Goal: Transaction & Acquisition: Purchase product/service

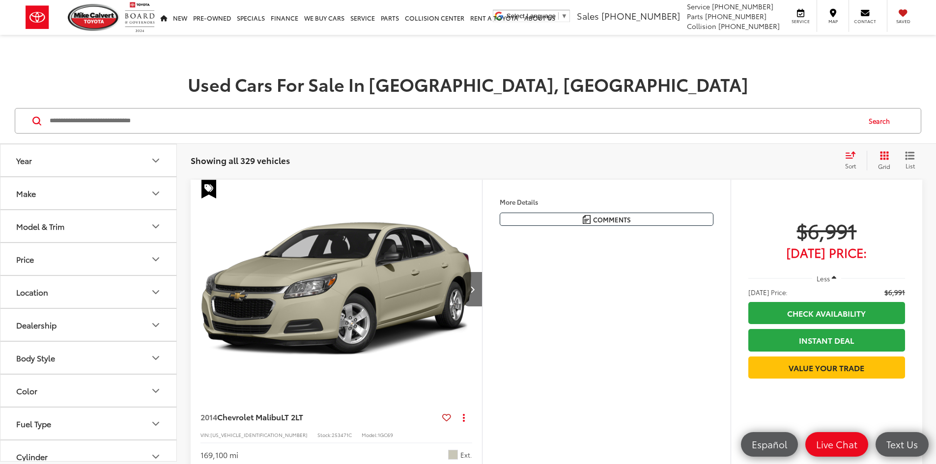
click at [56, 163] on button "Year" at bounding box center [88, 160] width 177 height 32
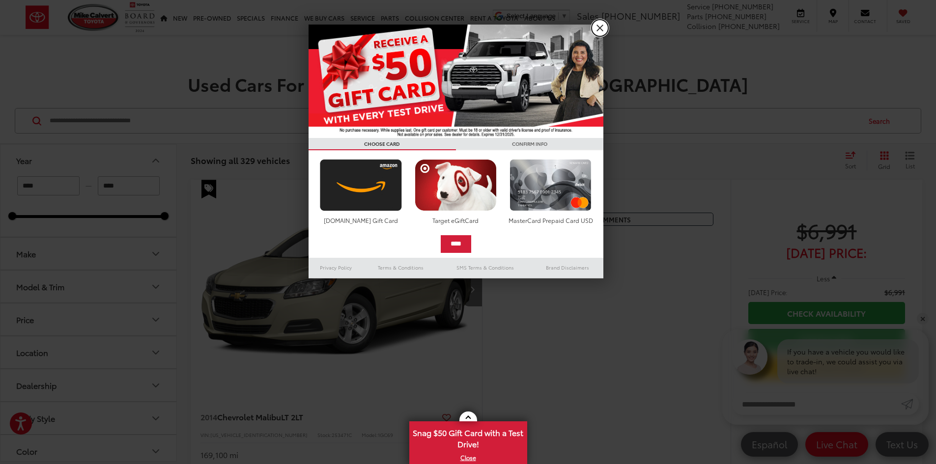
click at [598, 24] on link "X" at bounding box center [600, 28] width 17 height 17
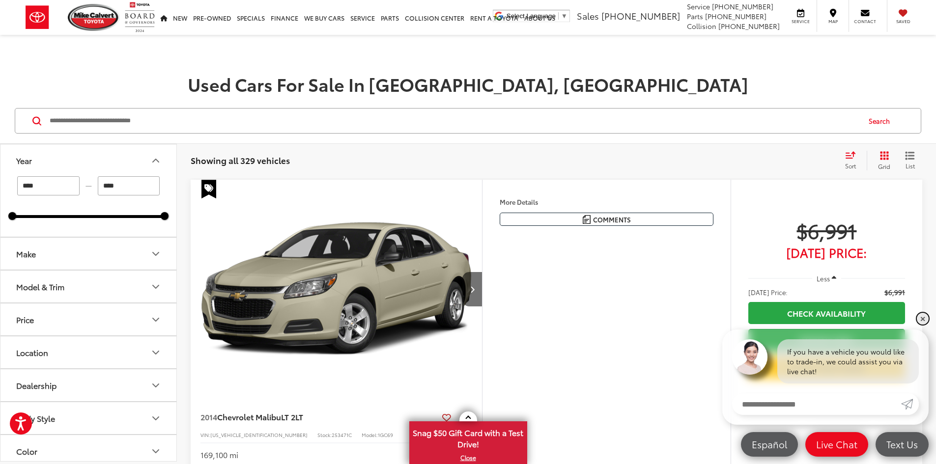
click at [925, 317] on link "✕" at bounding box center [923, 319] width 12 height 12
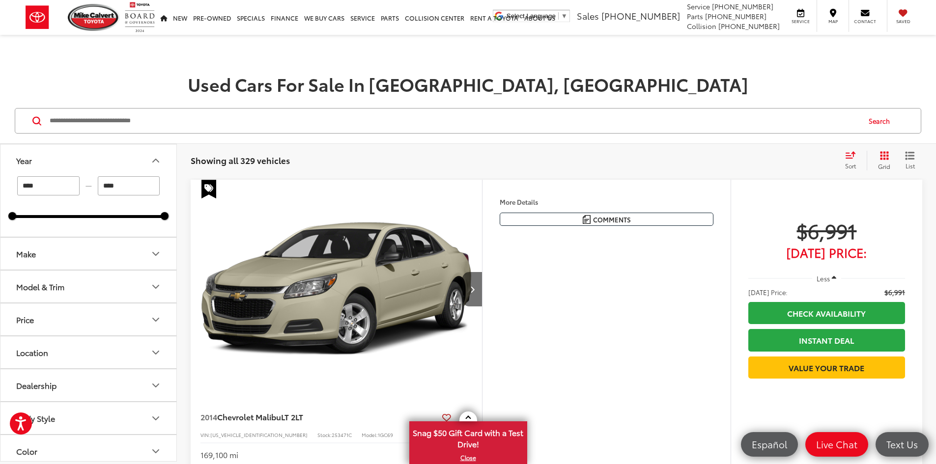
click at [58, 184] on input "****" at bounding box center [48, 185] width 62 height 19
drag, startPoint x: 47, startPoint y: 186, endPoint x: 14, endPoint y: 187, distance: 33.4
click at [14, 187] on div "**** — ****" at bounding box center [88, 185] width 152 height 19
drag, startPoint x: 49, startPoint y: 175, endPoint x: 48, endPoint y: 184, distance: 9.4
click at [49, 175] on button "Year" at bounding box center [88, 160] width 177 height 32
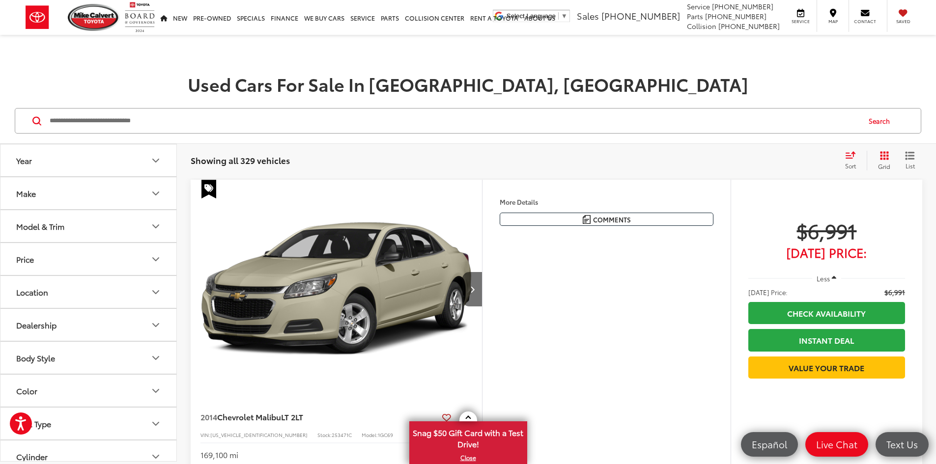
click at [83, 170] on button "Year" at bounding box center [88, 160] width 177 height 32
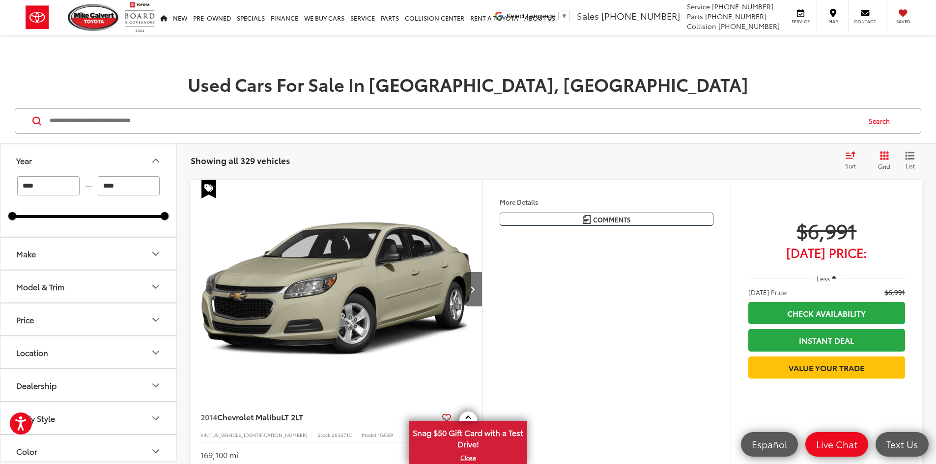
click at [42, 185] on input "****" at bounding box center [48, 185] width 62 height 19
type input "****"
click at [131, 83] on h1 "Used Cars For Sale In Houston, TX" at bounding box center [468, 84] width 936 height 20
click at [87, 240] on button "Make" at bounding box center [88, 254] width 177 height 32
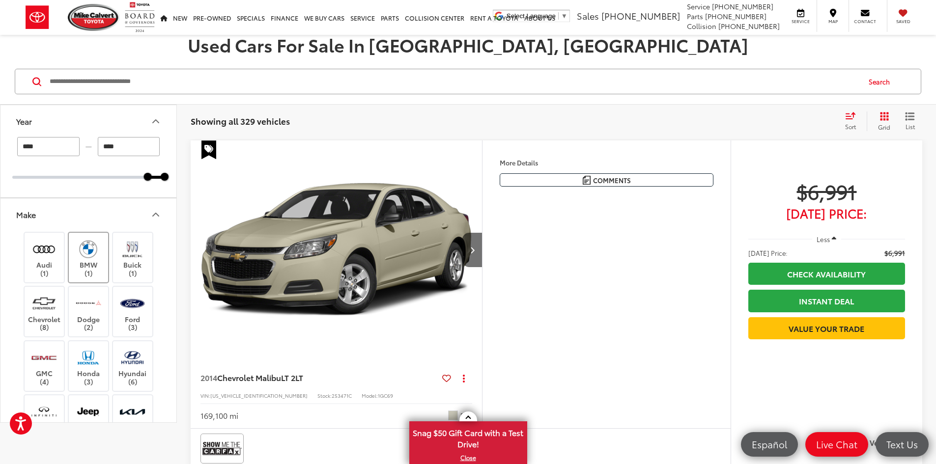
scroll to position [98, 0]
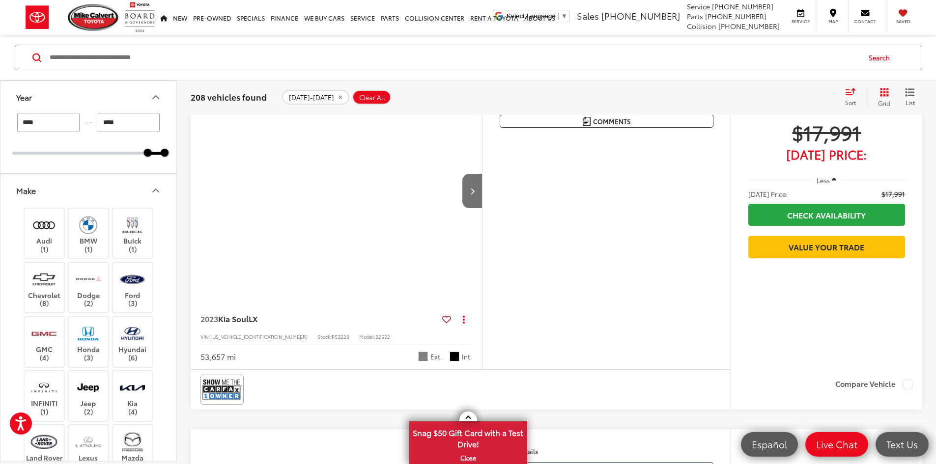
click at [111, 177] on button "Make" at bounding box center [88, 190] width 177 height 32
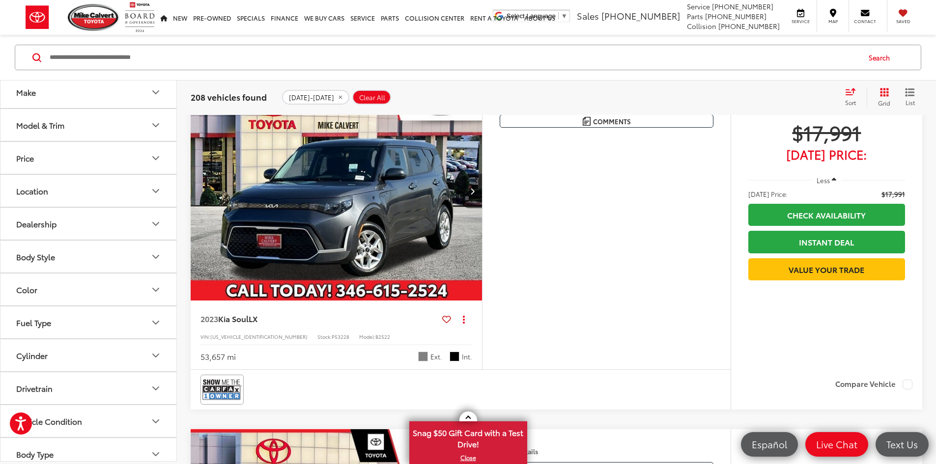
click at [102, 166] on button "Price" at bounding box center [88, 158] width 177 height 32
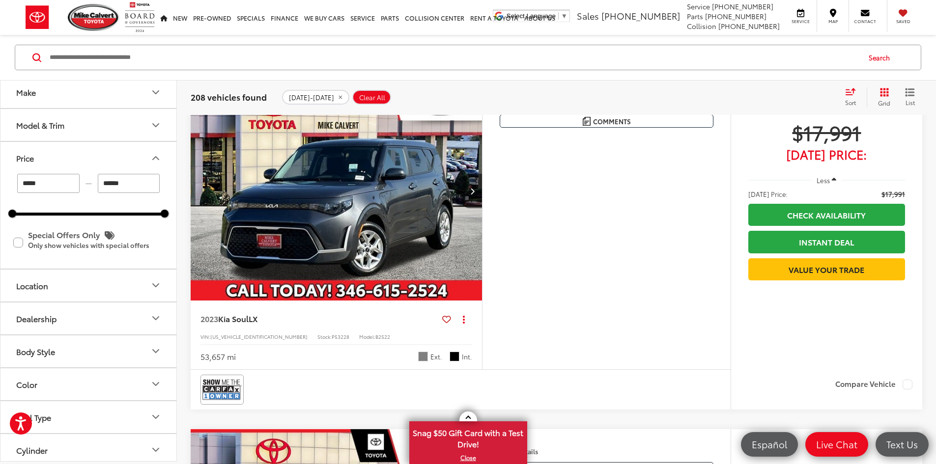
click at [121, 180] on input "******" at bounding box center [129, 183] width 62 height 19
drag, startPoint x: 128, startPoint y: 184, endPoint x: 90, endPoint y: 187, distance: 37.9
click at [90, 187] on div "***** — ******" at bounding box center [88, 183] width 152 height 19
type input "******"
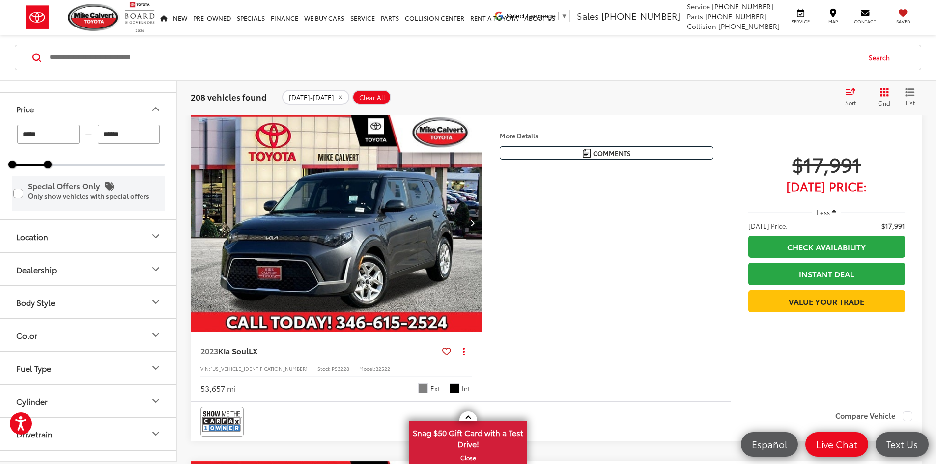
scroll to position [63, 0]
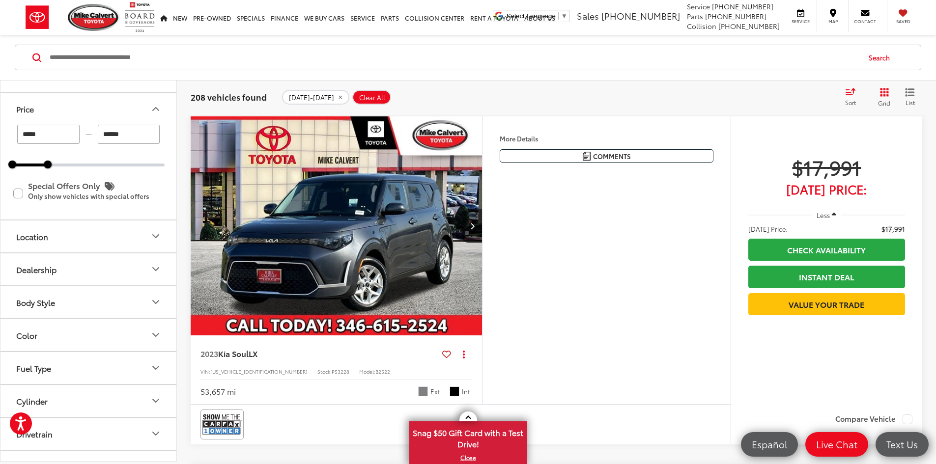
click at [68, 233] on button "Location" at bounding box center [88, 237] width 177 height 32
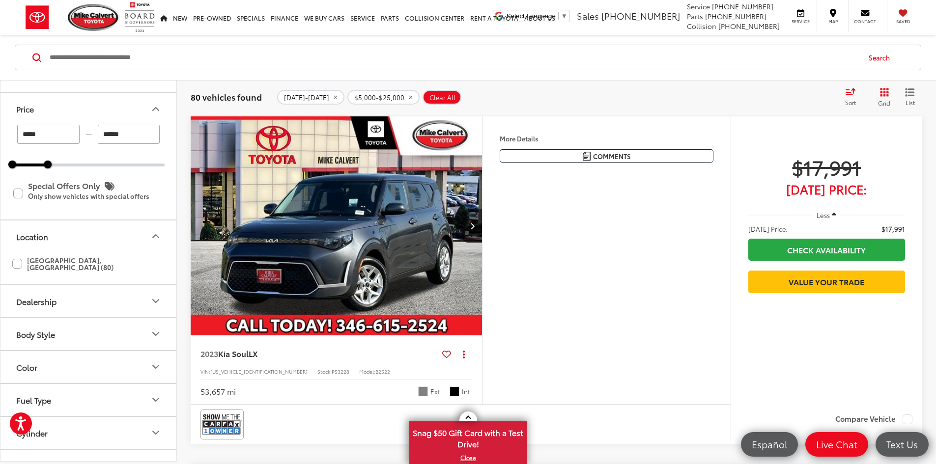
click at [73, 238] on button "Location" at bounding box center [88, 237] width 177 height 32
click at [73, 270] on button "Dealership" at bounding box center [88, 270] width 177 height 32
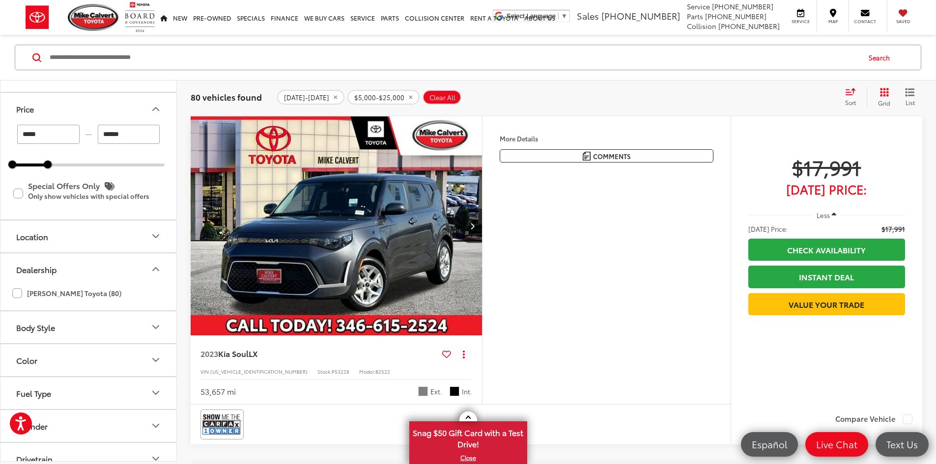
click at [76, 267] on button "Dealership" at bounding box center [88, 270] width 177 height 32
click at [65, 300] on button "Body Style" at bounding box center [88, 302] width 177 height 32
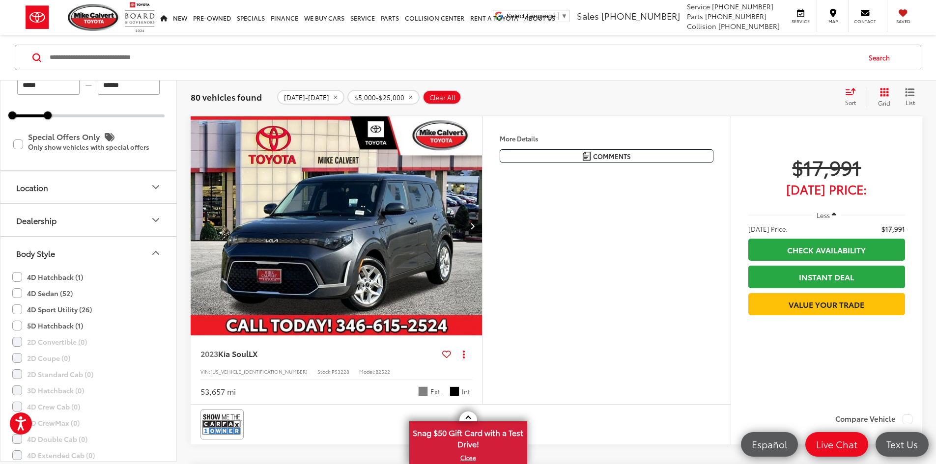
click at [18, 291] on label "4D Sedan (52)" at bounding box center [42, 293] width 60 height 16
click at [110, 249] on button "Body Style" at bounding box center [88, 253] width 177 height 32
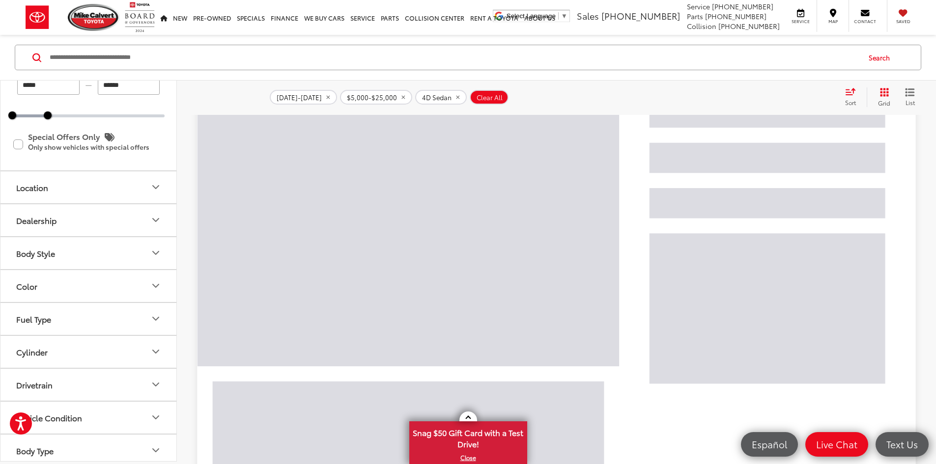
scroll to position [113, 0]
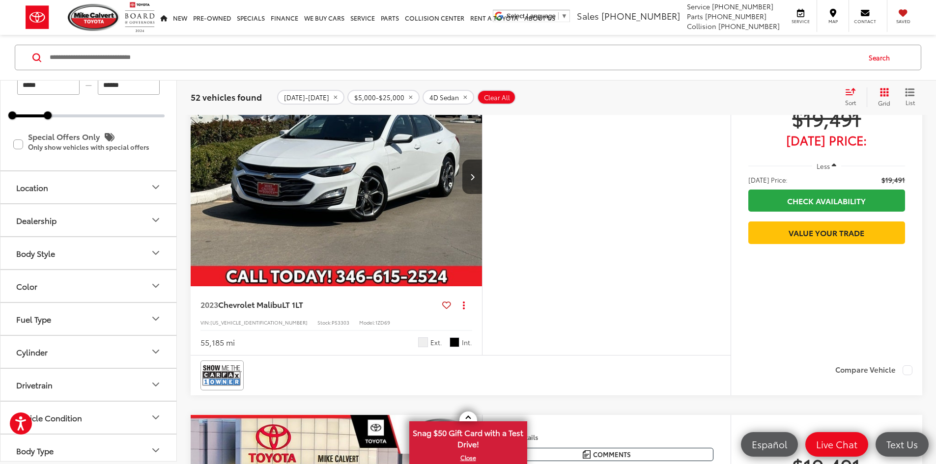
click at [91, 288] on button "Color" at bounding box center [88, 286] width 177 height 32
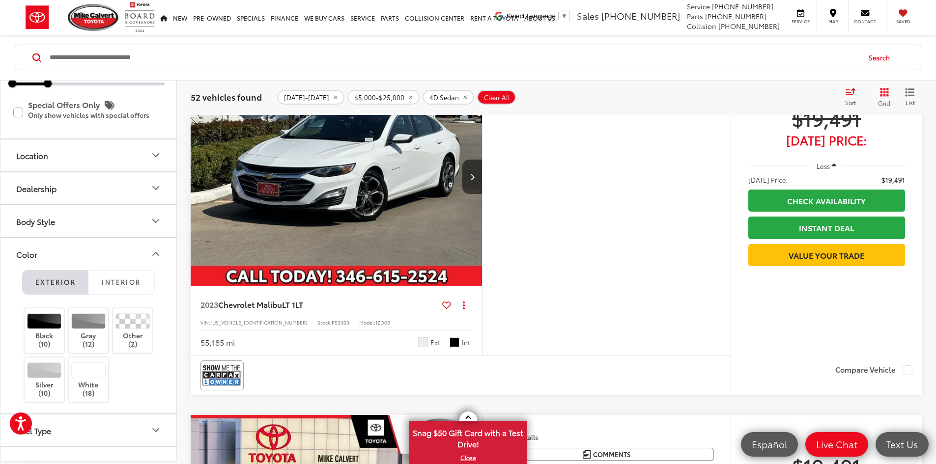
scroll to position [246, 0]
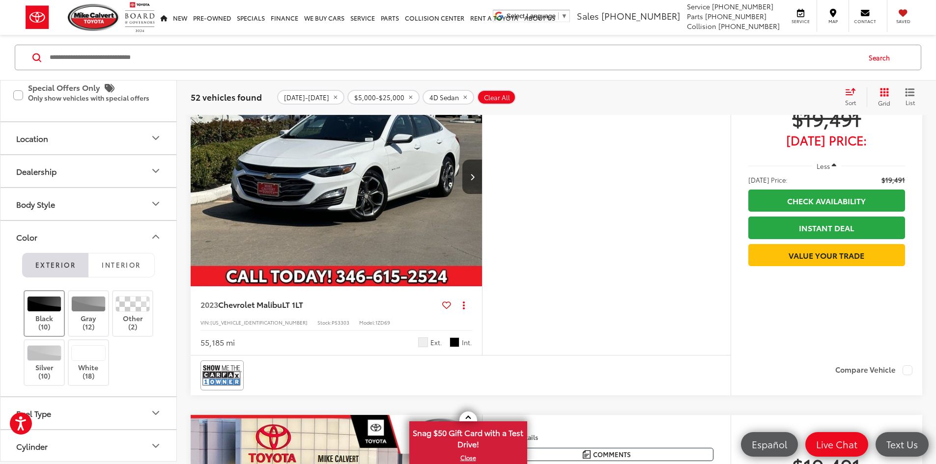
click at [47, 311] on div at bounding box center [44, 304] width 35 height 16
click at [82, 313] on label "Gray (12)" at bounding box center [89, 313] width 40 height 35
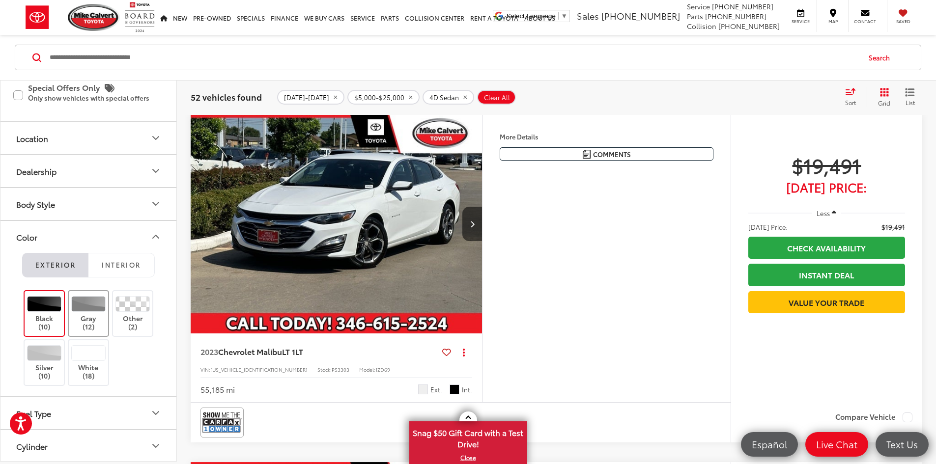
scroll to position [63, 0]
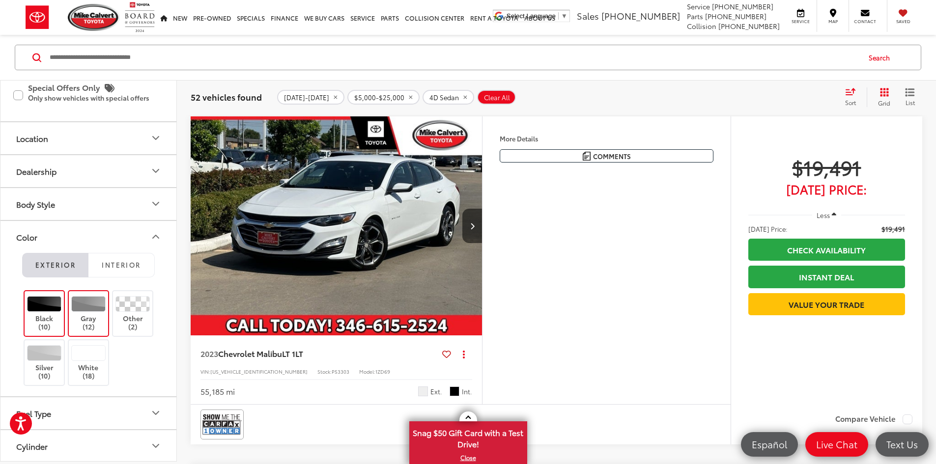
click at [148, 236] on button "Color" at bounding box center [88, 237] width 177 height 32
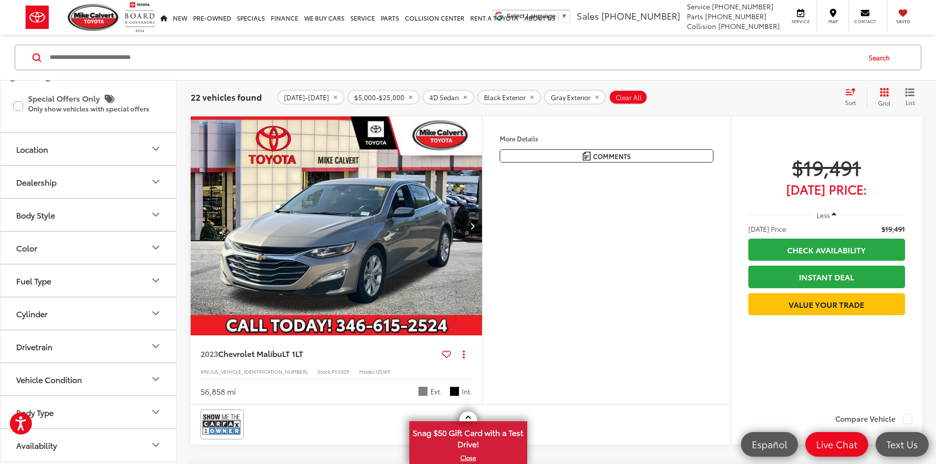
click at [151, 237] on button "Color" at bounding box center [88, 248] width 177 height 32
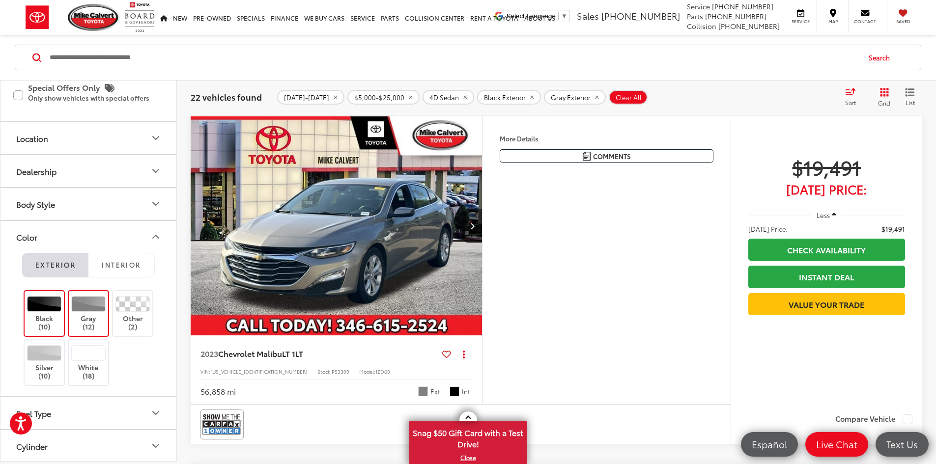
click at [81, 300] on div at bounding box center [88, 304] width 35 height 16
click at [57, 299] on div at bounding box center [44, 304] width 35 height 16
click at [107, 261] on span "Interior" at bounding box center [121, 264] width 39 height 9
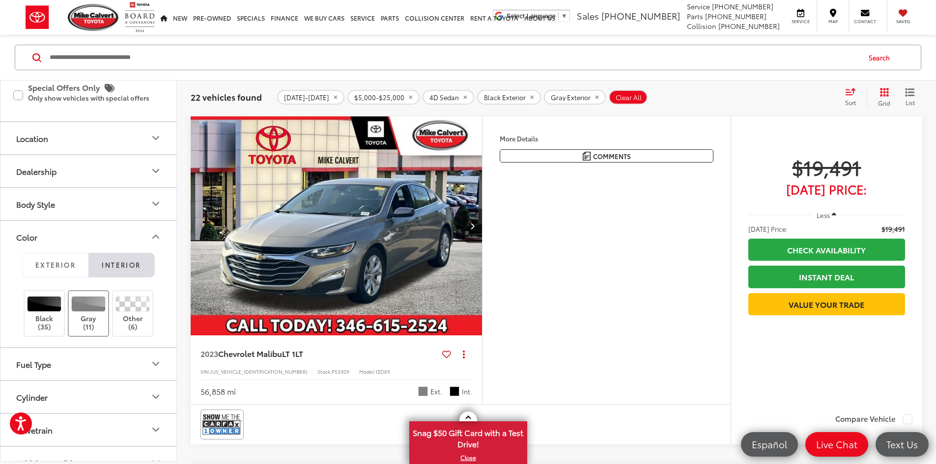
click at [89, 314] on label "Gray (11)" at bounding box center [89, 313] width 40 height 35
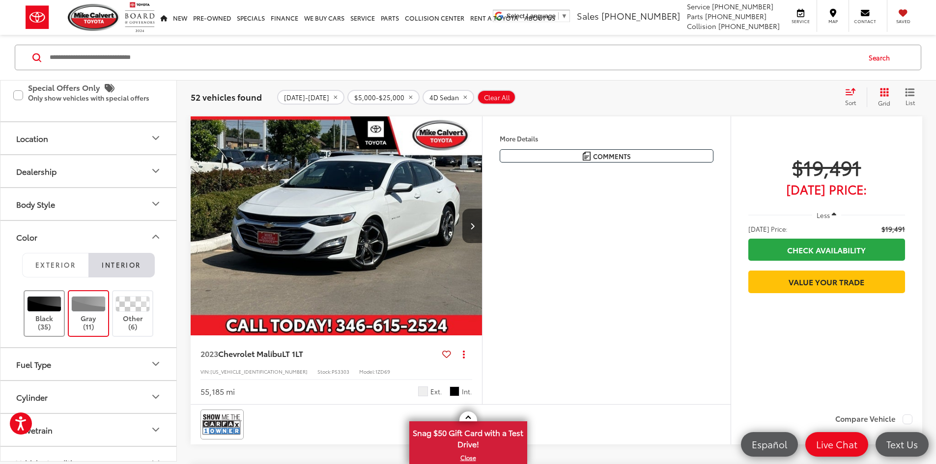
click at [50, 314] on label "Black (35)" at bounding box center [45, 313] width 40 height 35
click at [161, 235] on icon "Color" at bounding box center [156, 237] width 12 height 12
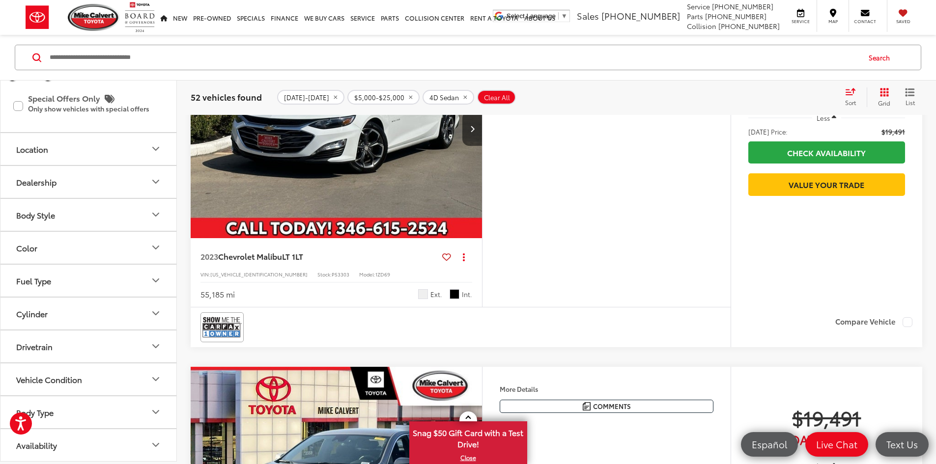
scroll to position [162, 0]
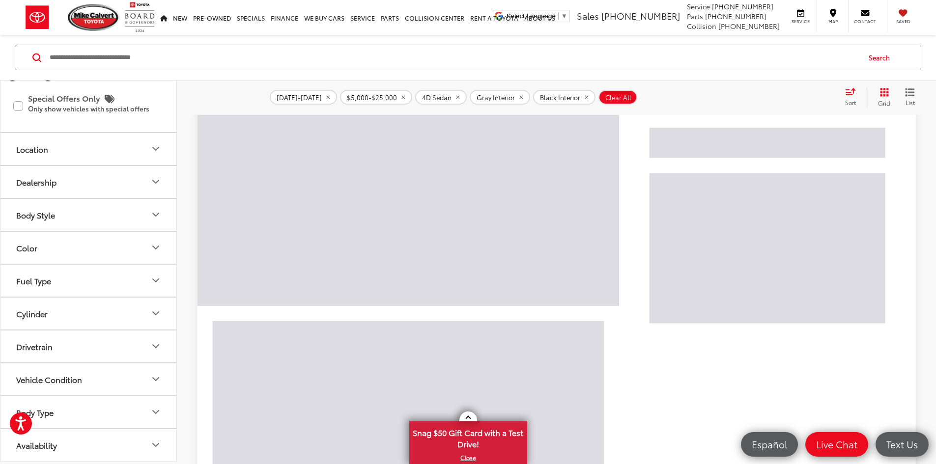
click at [101, 287] on button "Fuel Type" at bounding box center [88, 280] width 177 height 32
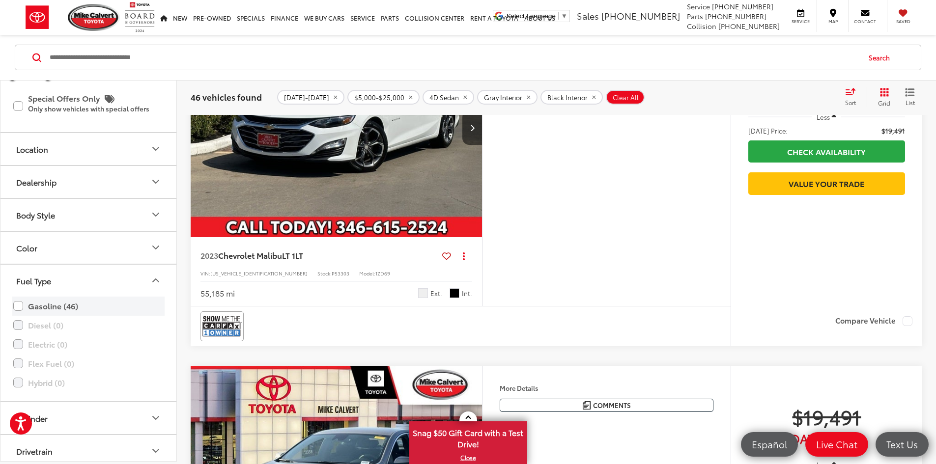
click at [57, 307] on label "Gasoline (46)" at bounding box center [88, 305] width 150 height 17
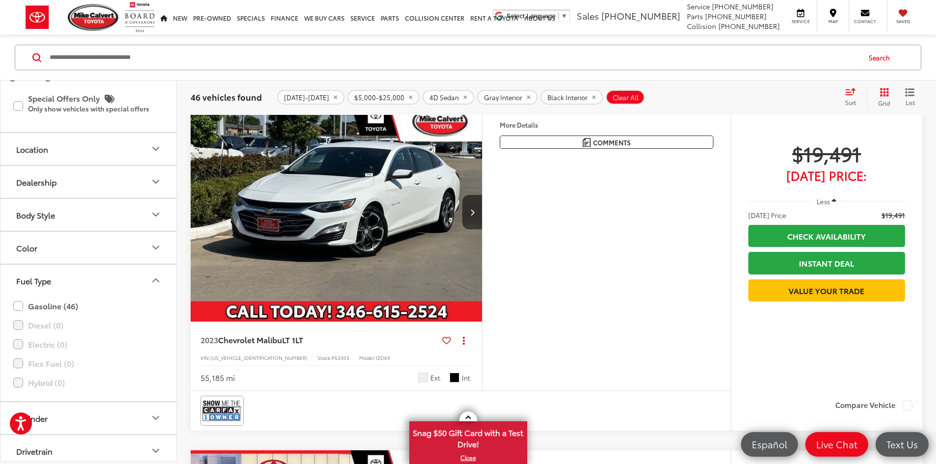
scroll to position [63, 0]
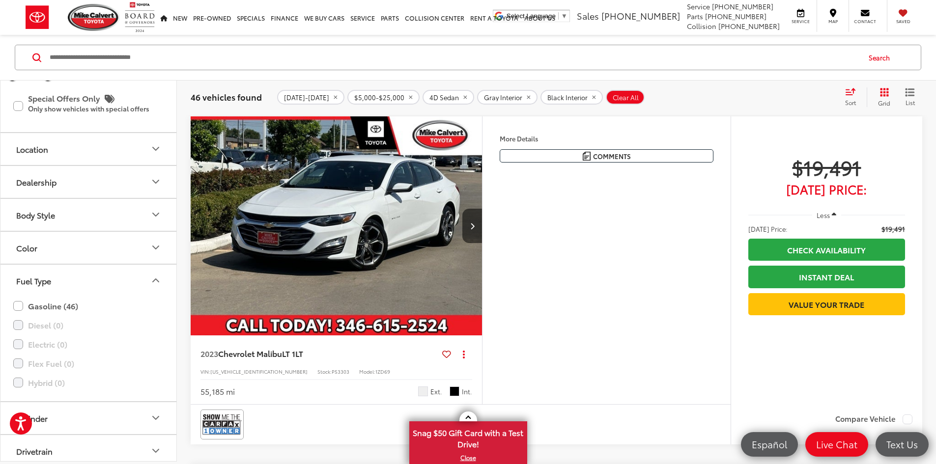
click at [149, 282] on button "Fuel Type" at bounding box center [88, 281] width 177 height 32
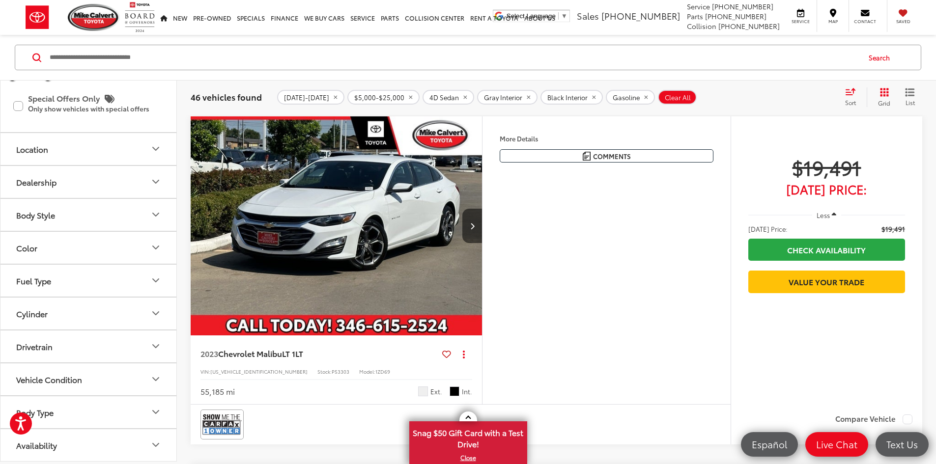
click at [66, 317] on button "Cylinder" at bounding box center [88, 314] width 177 height 32
click at [78, 308] on button "Cylinder" at bounding box center [88, 314] width 177 height 32
click at [57, 351] on button "Drivetrain" at bounding box center [88, 347] width 177 height 32
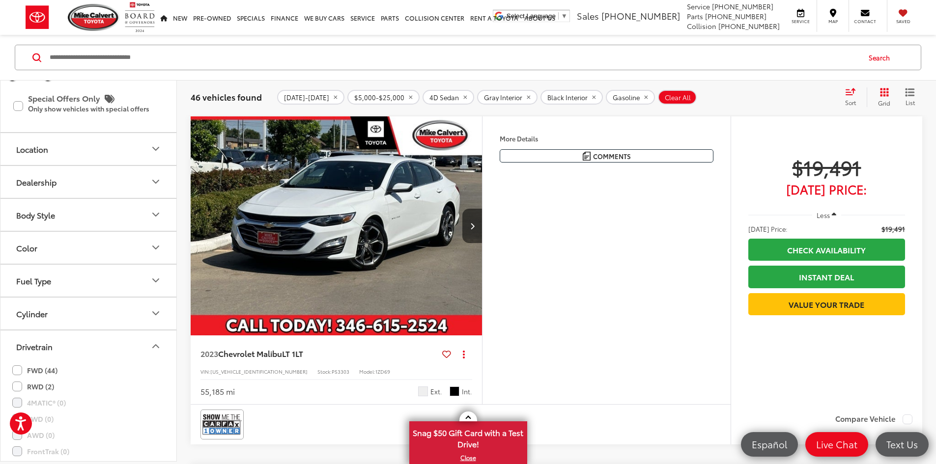
click at [85, 346] on button "Drivetrain" at bounding box center [88, 347] width 177 height 32
click at [87, 375] on button "Vehicle Condition" at bounding box center [88, 380] width 177 height 32
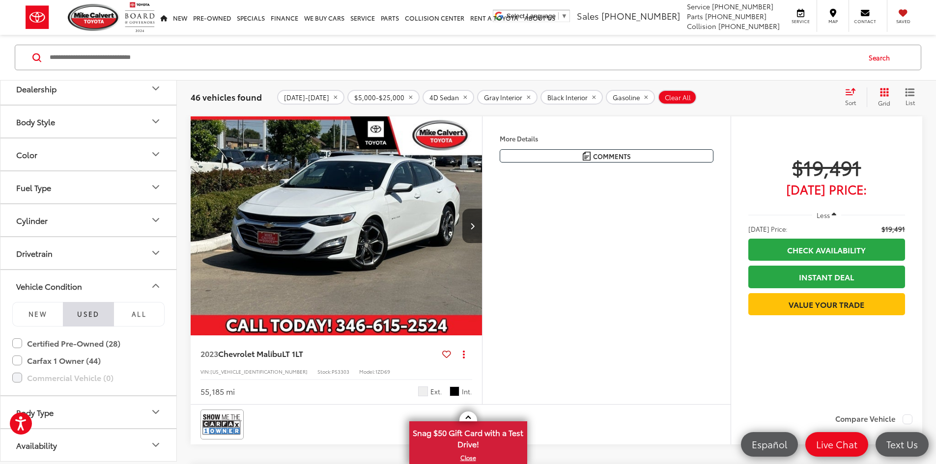
click at [127, 289] on button "Vehicle Condition" at bounding box center [88, 286] width 177 height 32
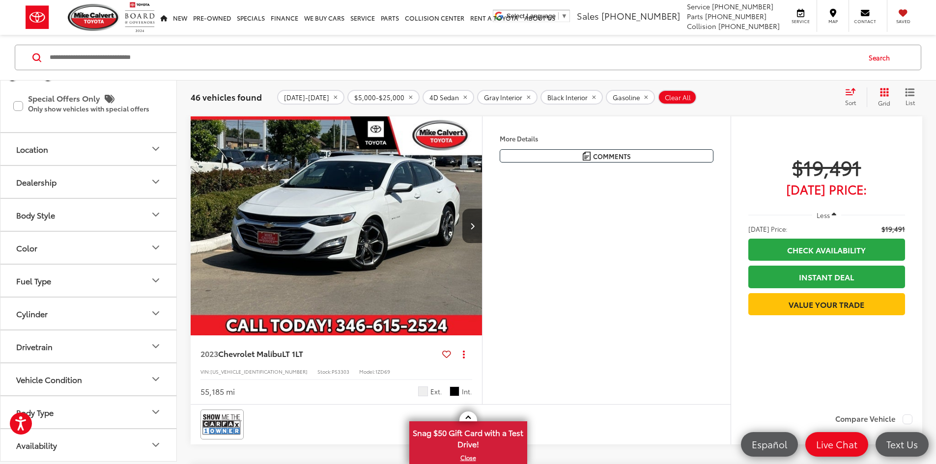
scroll to position [235, 0]
click at [71, 348] on button "Drivetrain" at bounding box center [88, 347] width 177 height 32
click at [72, 348] on button "Drivetrain" at bounding box center [88, 347] width 177 height 32
click at [71, 410] on button "Body Type" at bounding box center [88, 412] width 177 height 32
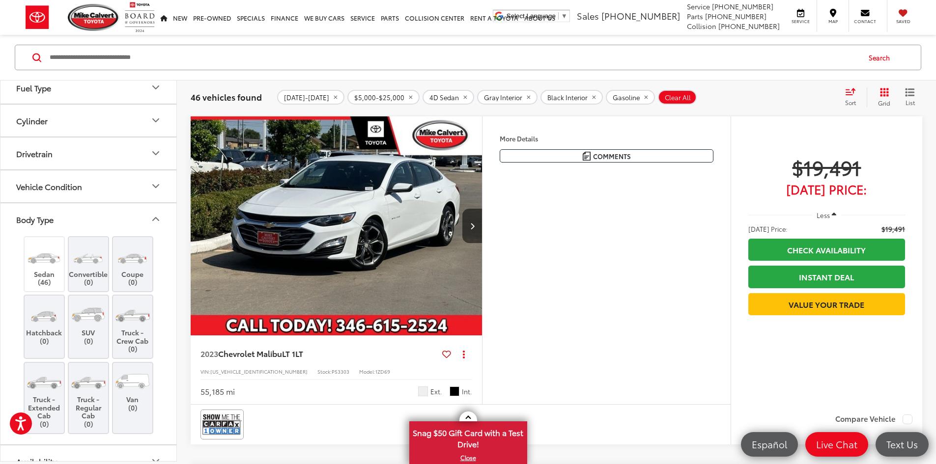
scroll to position [444, 0]
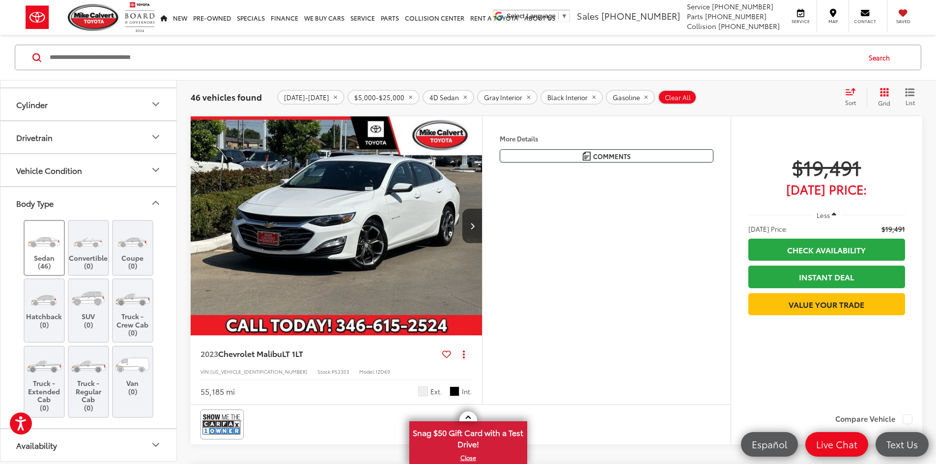
click at [56, 257] on label "Sedan (46)" at bounding box center [45, 248] width 40 height 44
click at [157, 205] on icon "Body Type" at bounding box center [156, 203] width 12 height 12
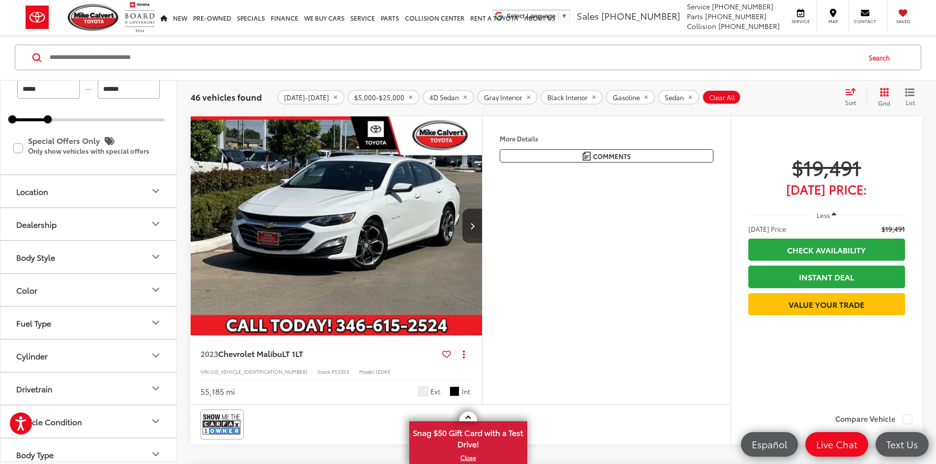
scroll to position [197, 0]
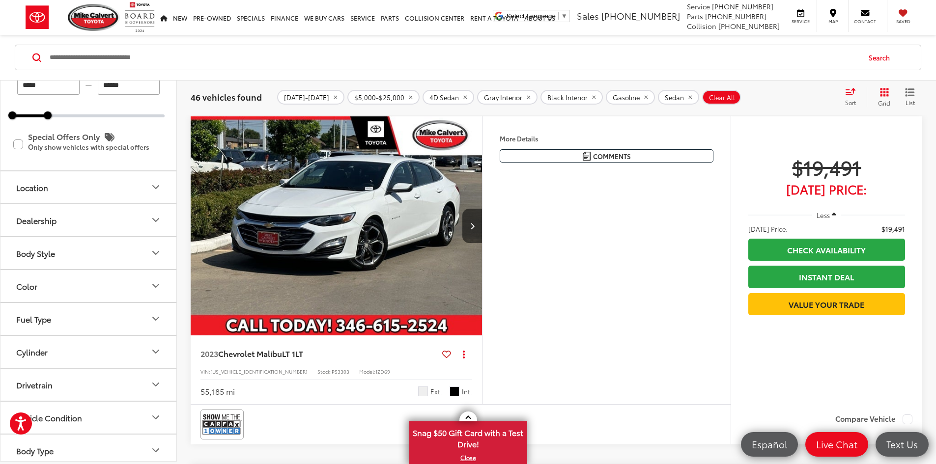
click at [106, 243] on button "Body Style" at bounding box center [88, 253] width 177 height 32
click at [89, 285] on button "Color" at bounding box center [88, 286] width 177 height 32
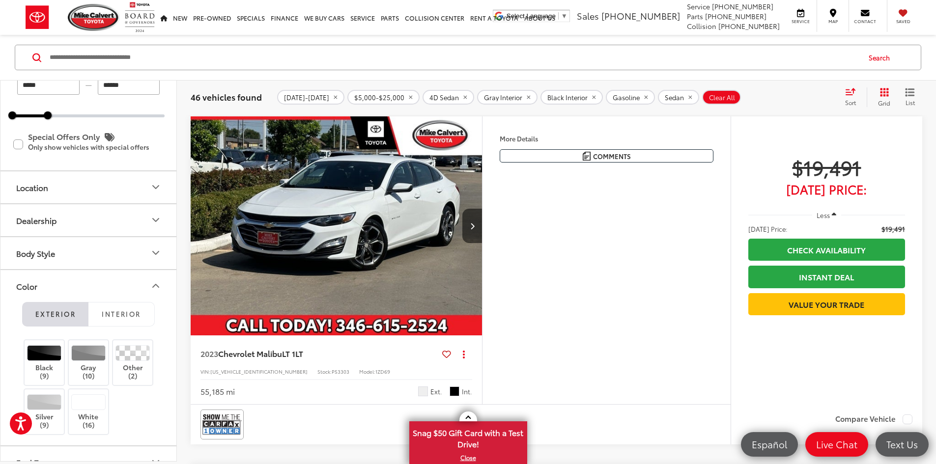
click at [89, 285] on button "Color" at bounding box center [88, 286] width 177 height 32
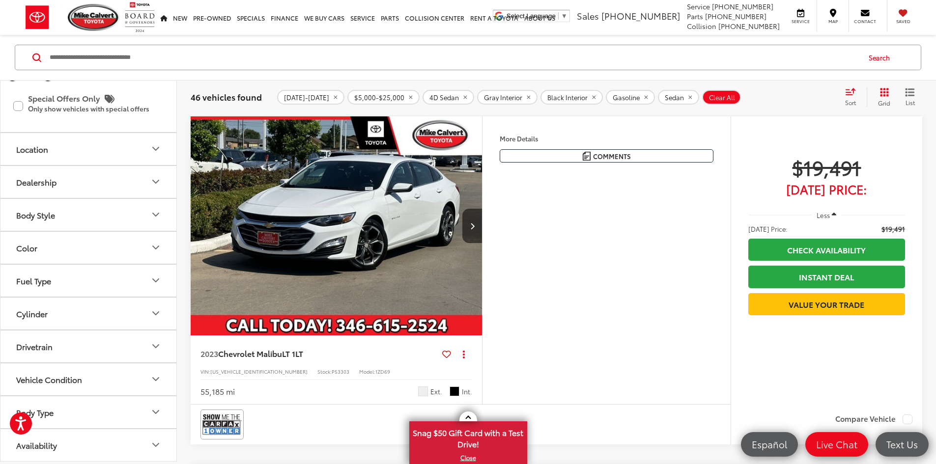
click at [88, 366] on button "Vehicle Condition" at bounding box center [88, 380] width 177 height 32
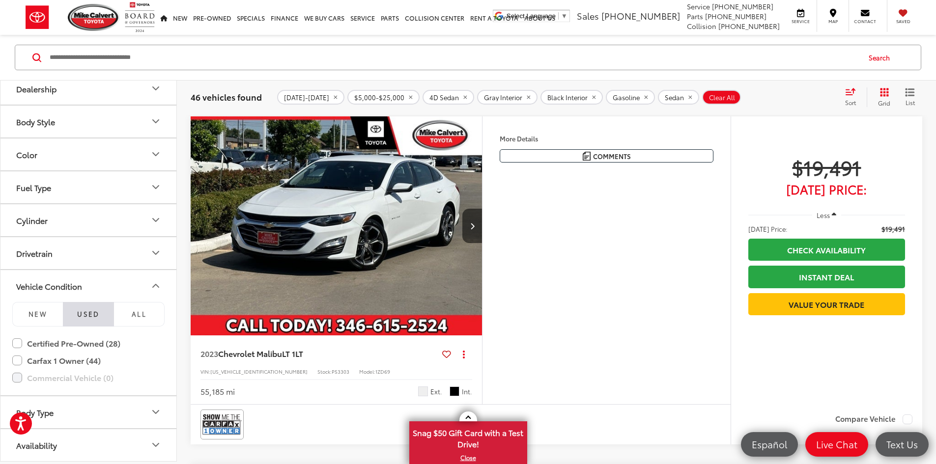
click at [90, 254] on button "Drivetrain" at bounding box center [88, 253] width 177 height 32
click at [64, 413] on button "Body Type" at bounding box center [88, 412] width 177 height 32
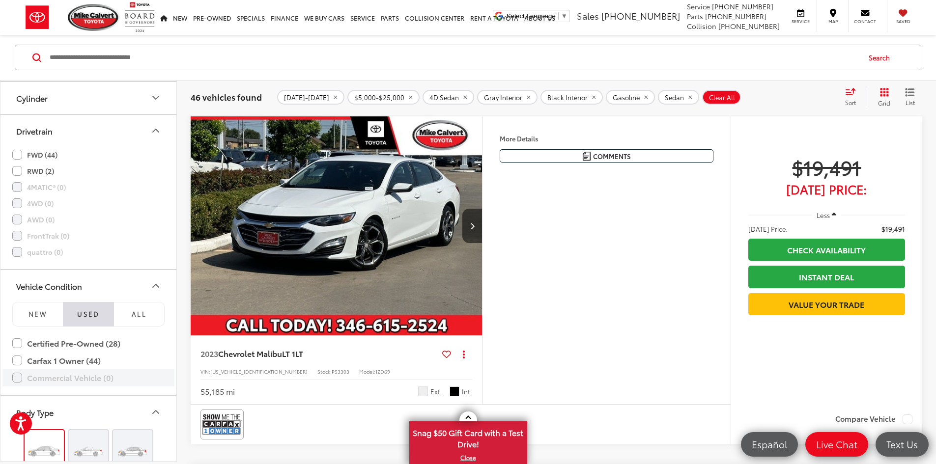
scroll to position [660, 0]
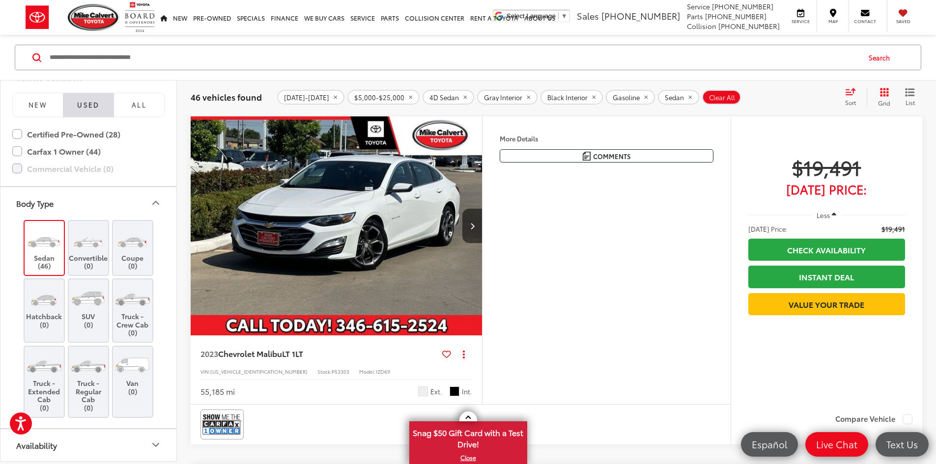
click at [83, 438] on button "Availability" at bounding box center [88, 445] width 177 height 32
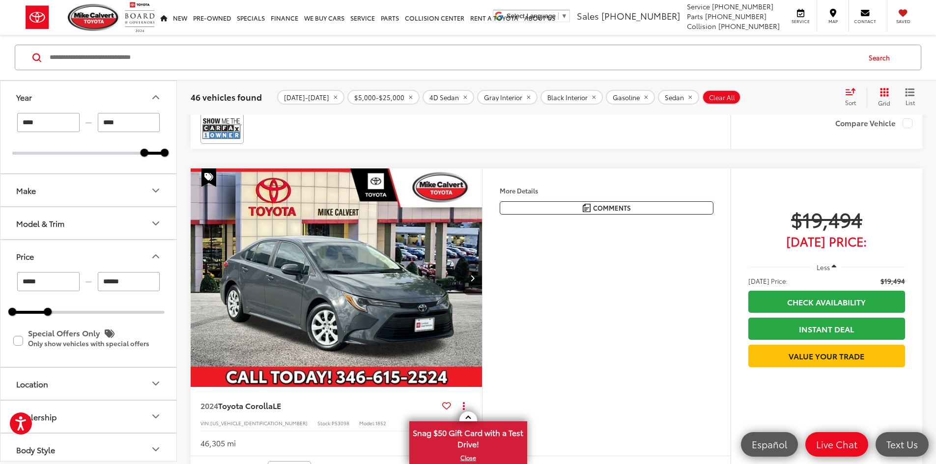
scroll to position [2162, 0]
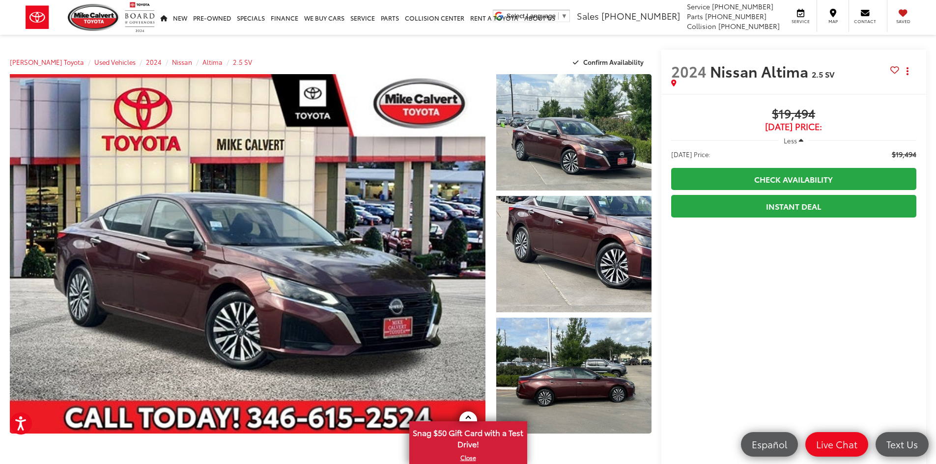
click at [800, 139] on icon "button" at bounding box center [801, 140] width 4 height 7
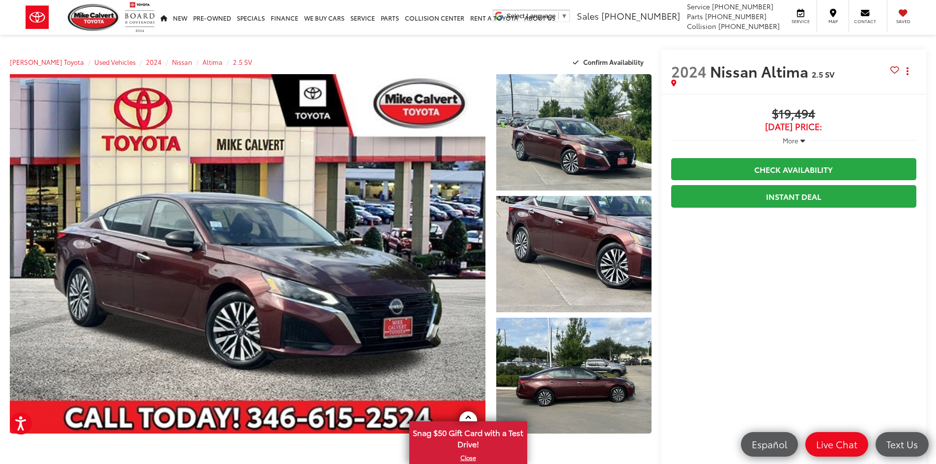
click at [796, 140] on span "More" at bounding box center [791, 140] width 16 height 9
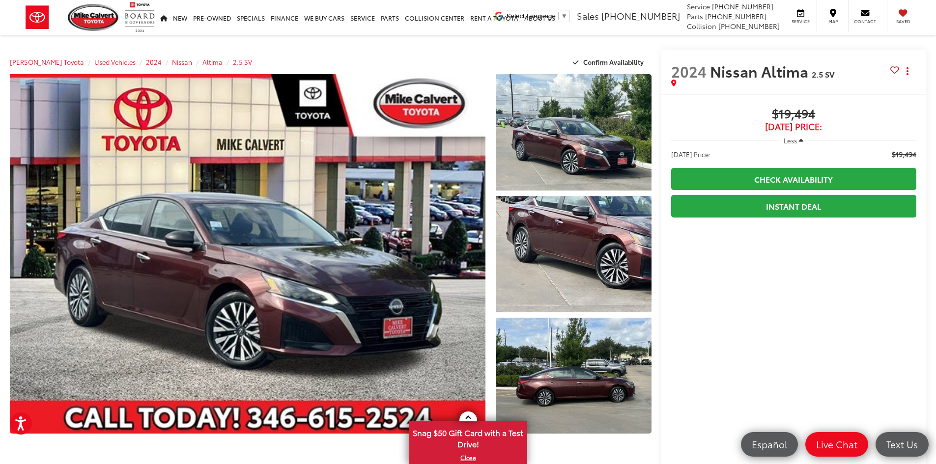
click at [796, 140] on span "Less" at bounding box center [790, 140] width 13 height 9
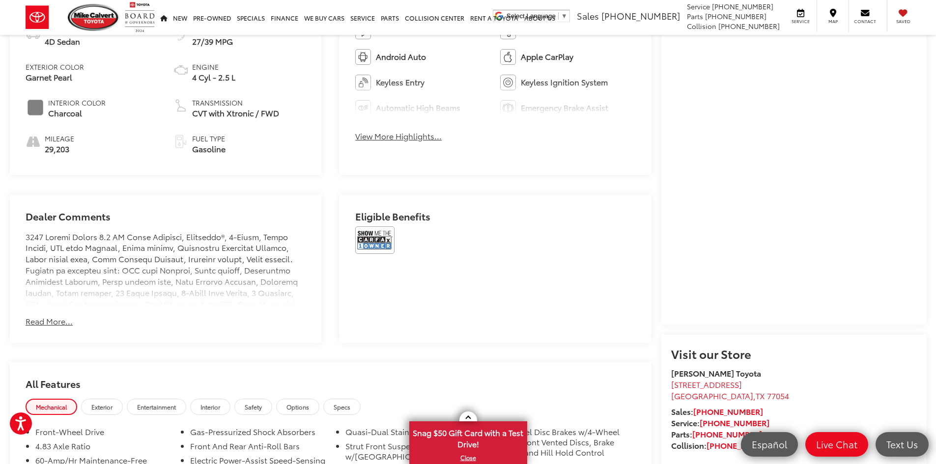
scroll to position [639, 0]
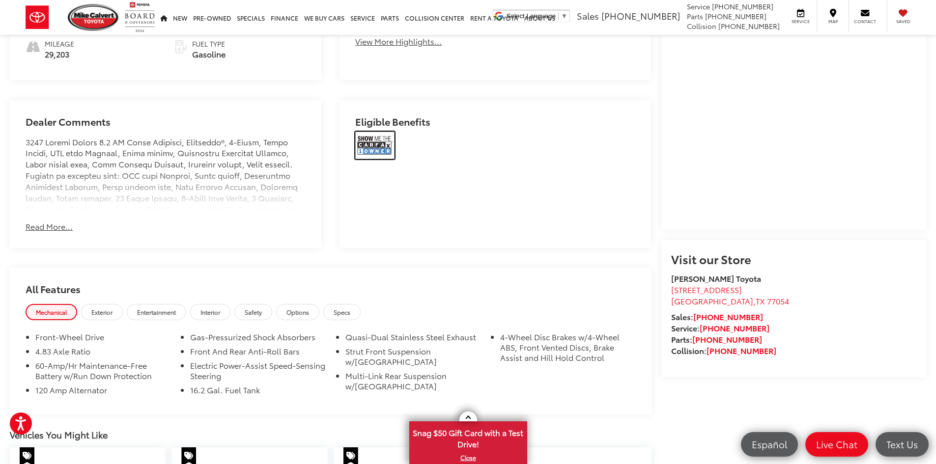
click at [369, 142] on img at bounding box center [374, 146] width 39 height 28
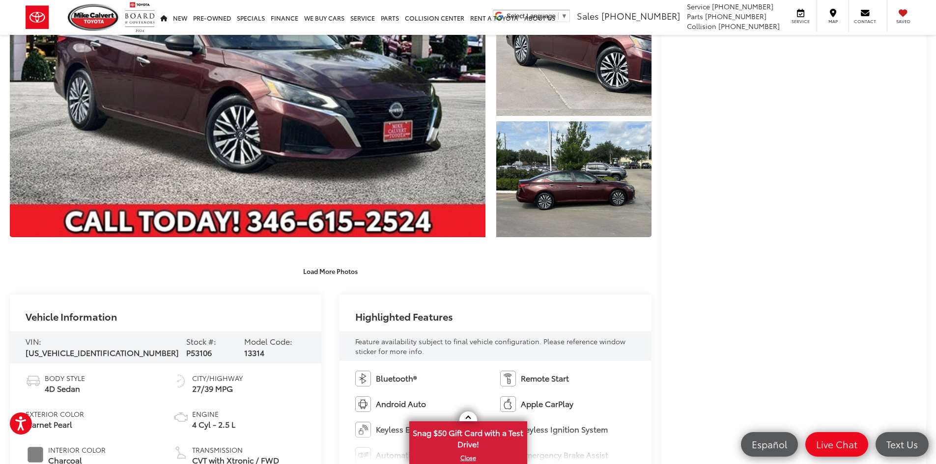
scroll to position [0, 0]
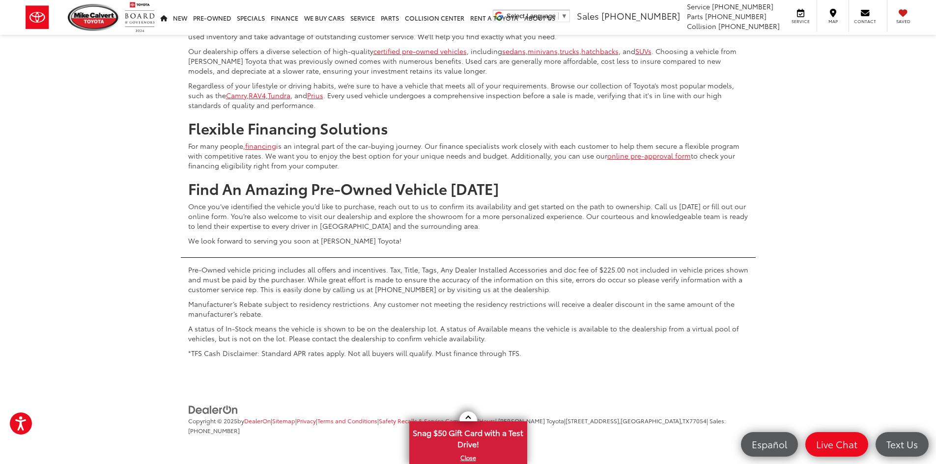
scroll to position [4731, 0]
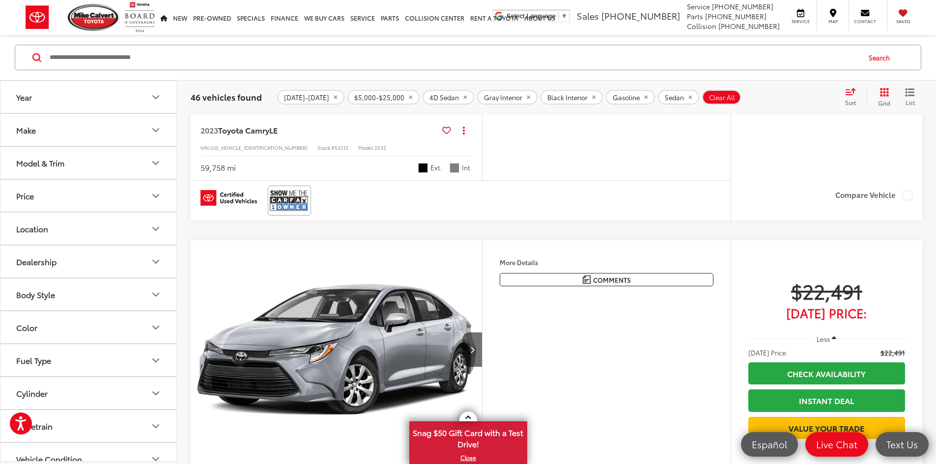
scroll to position [1341, 0]
